Goal: Task Accomplishment & Management: Use online tool/utility

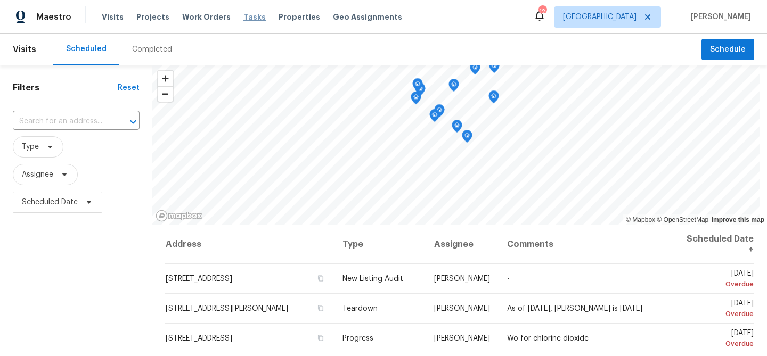
click at [243, 17] on span "Tasks" at bounding box center [254, 16] width 22 height 7
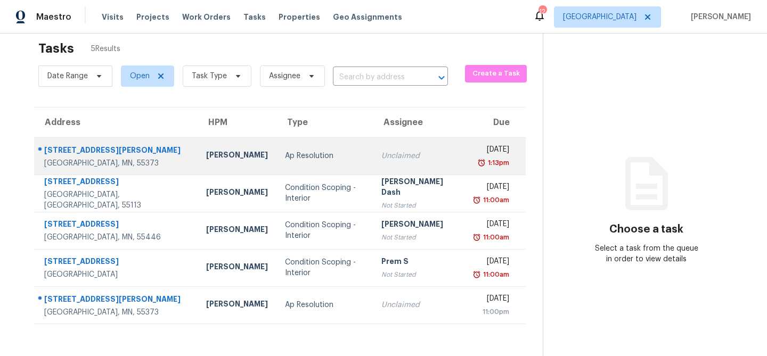
scroll to position [21, 0]
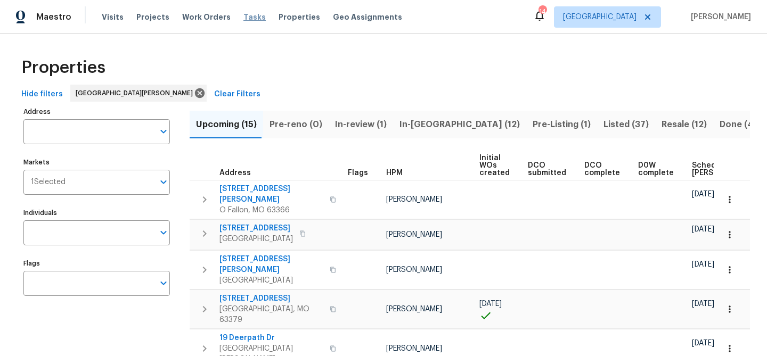
click at [243, 20] on span "Tasks" at bounding box center [254, 16] width 22 height 7
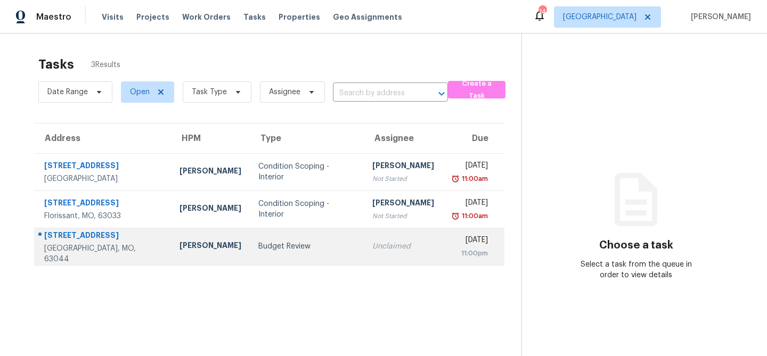
click at [261, 241] on td "Budget Review" at bounding box center [307, 246] width 115 height 37
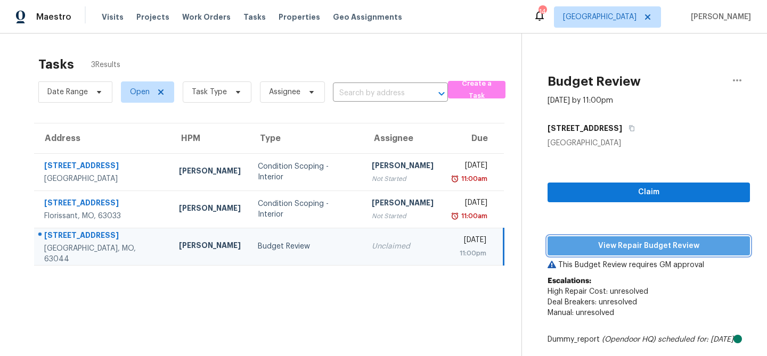
click at [574, 238] on button "View Repair Budget Review" at bounding box center [649, 247] width 202 height 20
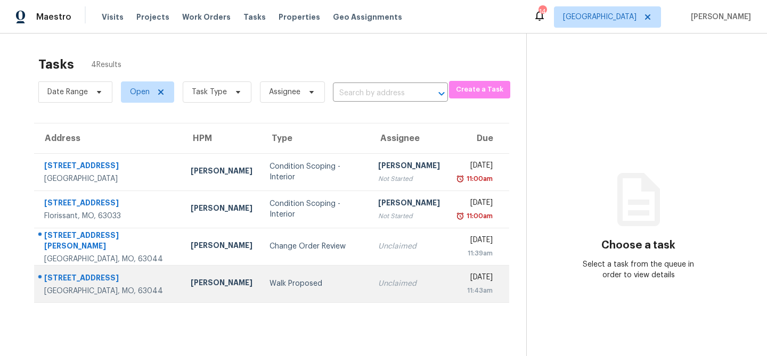
click at [262, 291] on td "Walk Proposed" at bounding box center [315, 283] width 109 height 37
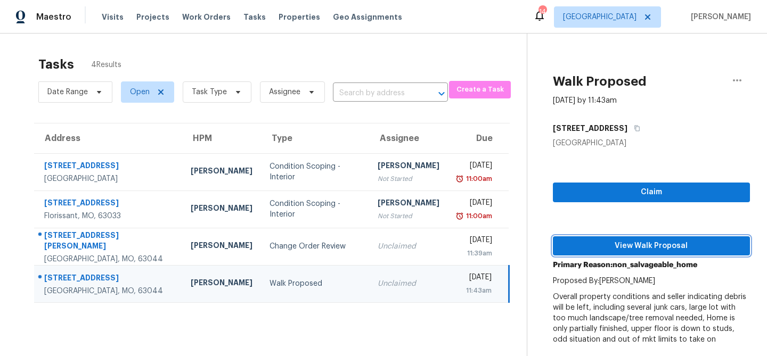
click at [600, 250] on span "View Walk Proposal" at bounding box center [652, 246] width 180 height 13
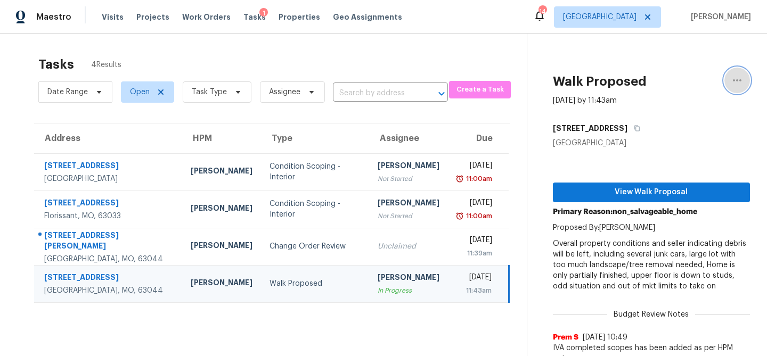
click at [736, 79] on icon "button" at bounding box center [737, 80] width 13 height 13
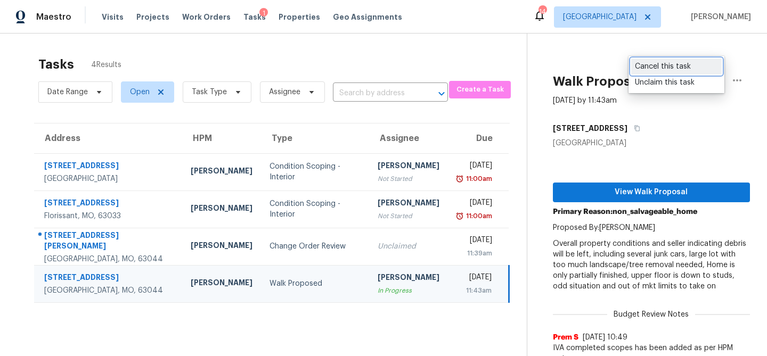
click at [676, 69] on div "Cancel this task" at bounding box center [676, 66] width 83 height 11
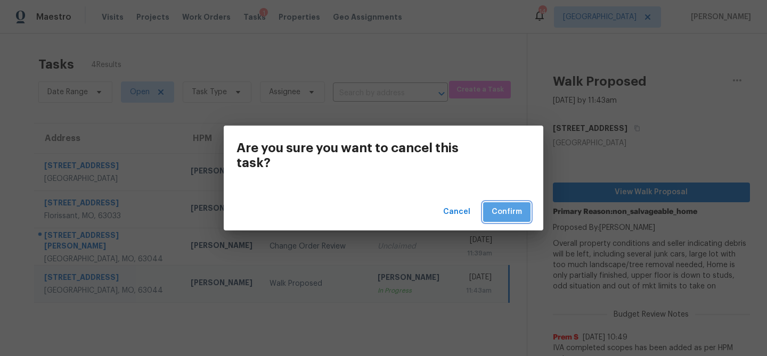
click at [511, 208] on span "Confirm" at bounding box center [507, 212] width 30 height 13
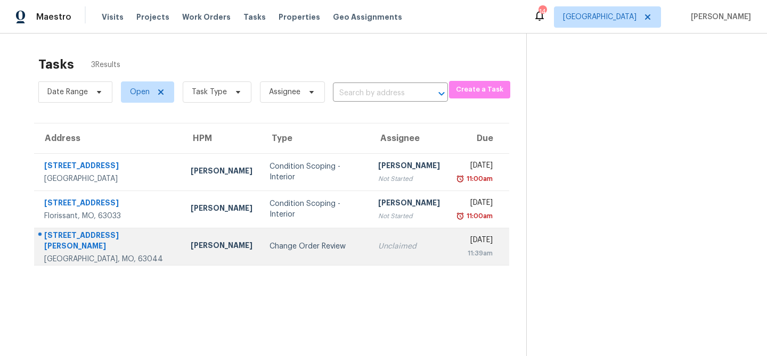
click at [310, 236] on td "Change Order Review" at bounding box center [315, 246] width 109 height 37
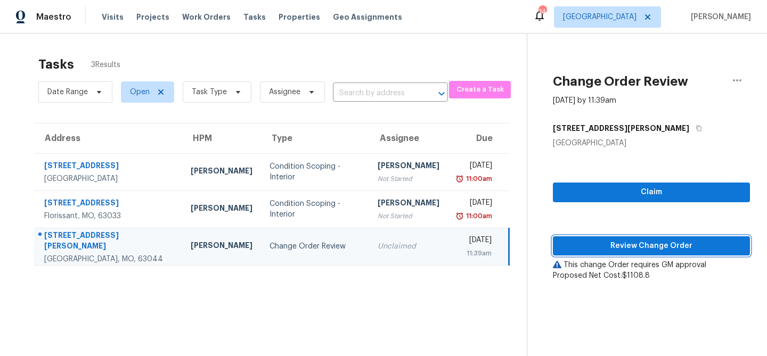
click at [573, 241] on span "Review Change Order" at bounding box center [652, 246] width 180 height 13
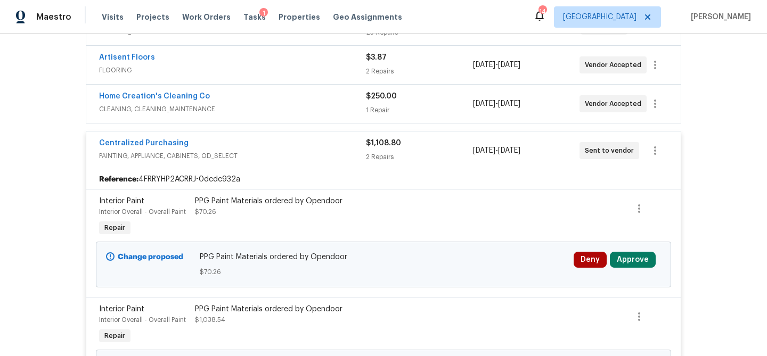
scroll to position [264, 0]
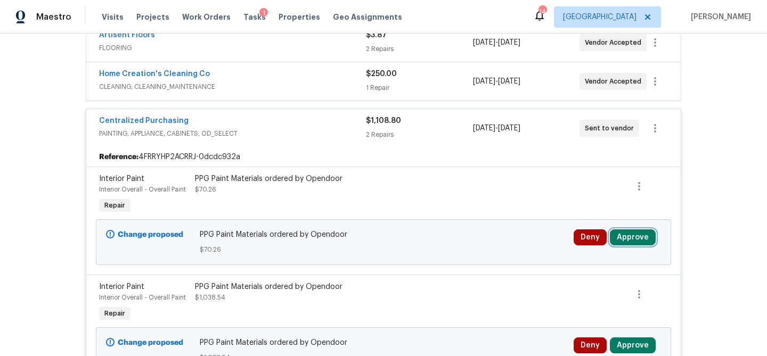
click at [621, 230] on button "Approve" at bounding box center [633, 238] width 46 height 16
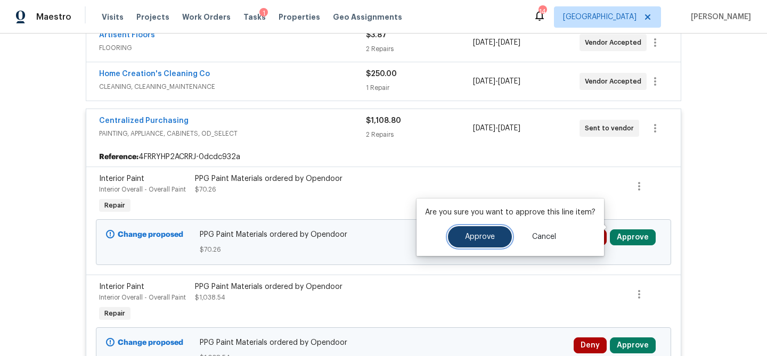
click at [492, 243] on button "Approve" at bounding box center [480, 236] width 64 height 21
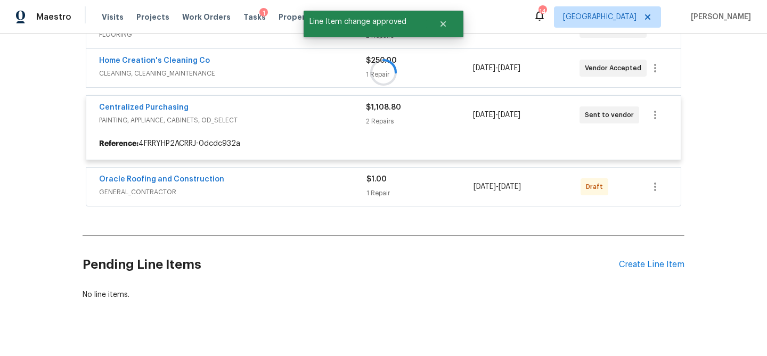
scroll to position [283, 0]
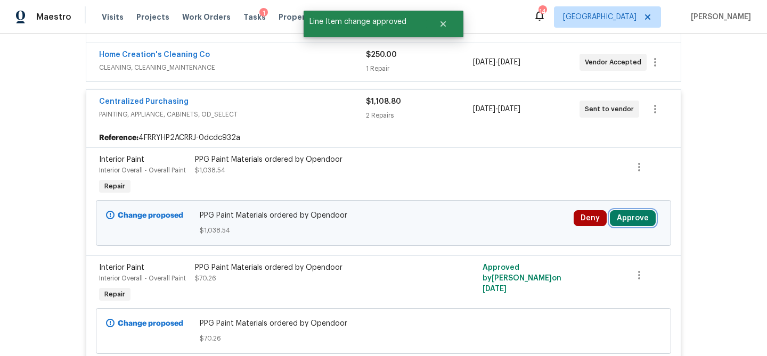
click at [629, 210] on button "Approve" at bounding box center [633, 218] width 46 height 16
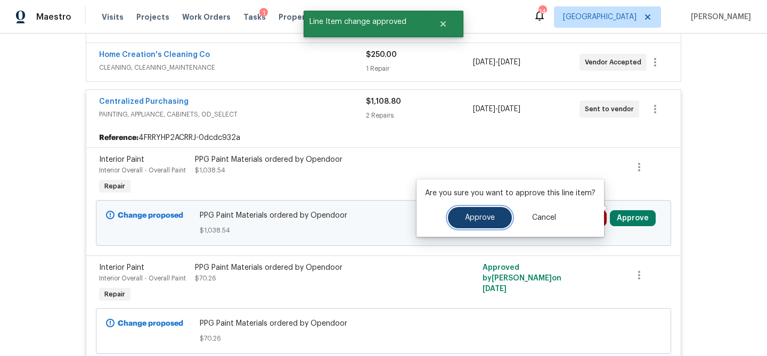
click at [482, 223] on button "Approve" at bounding box center [480, 217] width 64 height 21
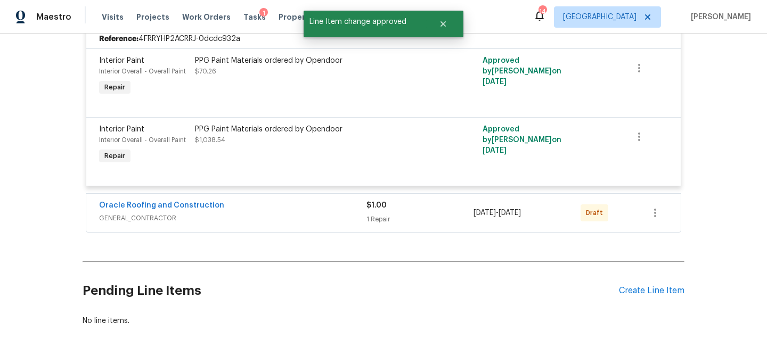
scroll to position [383, 0]
click at [332, 200] on div "Oracle Roofing and Construction" at bounding box center [232, 206] width 267 height 13
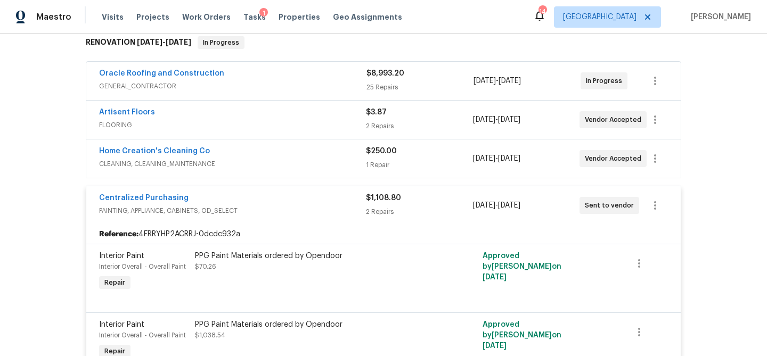
scroll to position [0, 0]
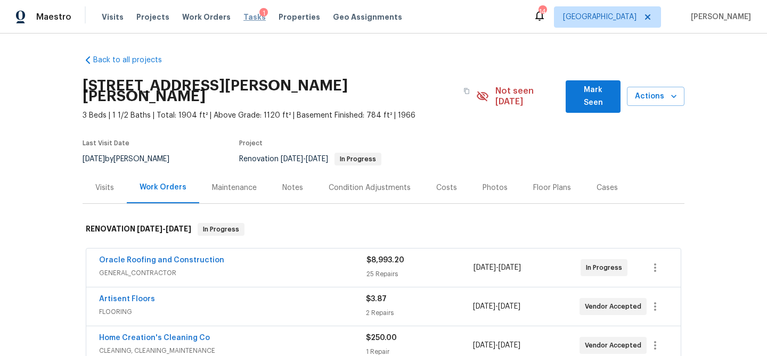
click at [245, 17] on span "Tasks" at bounding box center [254, 16] width 22 height 7
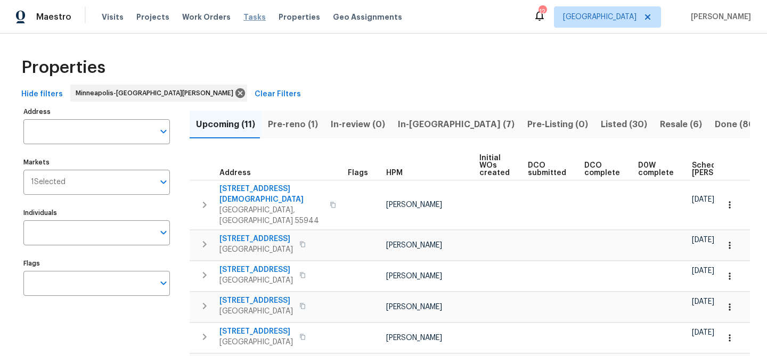
click at [243, 18] on span "Tasks" at bounding box center [254, 16] width 22 height 7
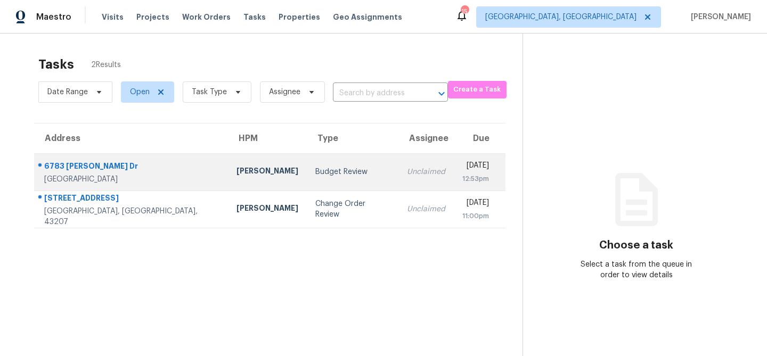
click at [307, 180] on td "Budget Review" at bounding box center [352, 171] width 91 height 37
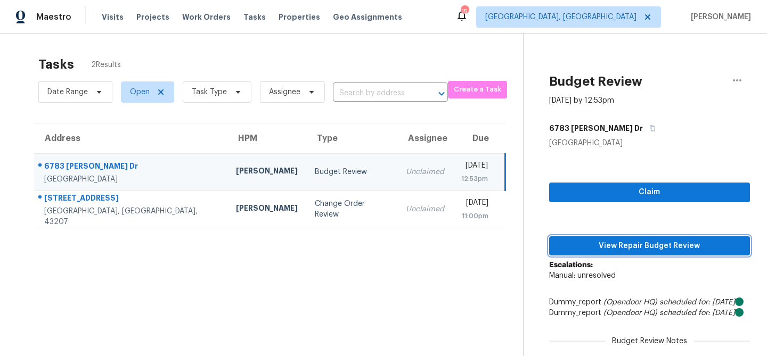
click at [620, 244] on span "View Repair Budget Review" at bounding box center [650, 246] width 184 height 13
